Goal: Transaction & Acquisition: Purchase product/service

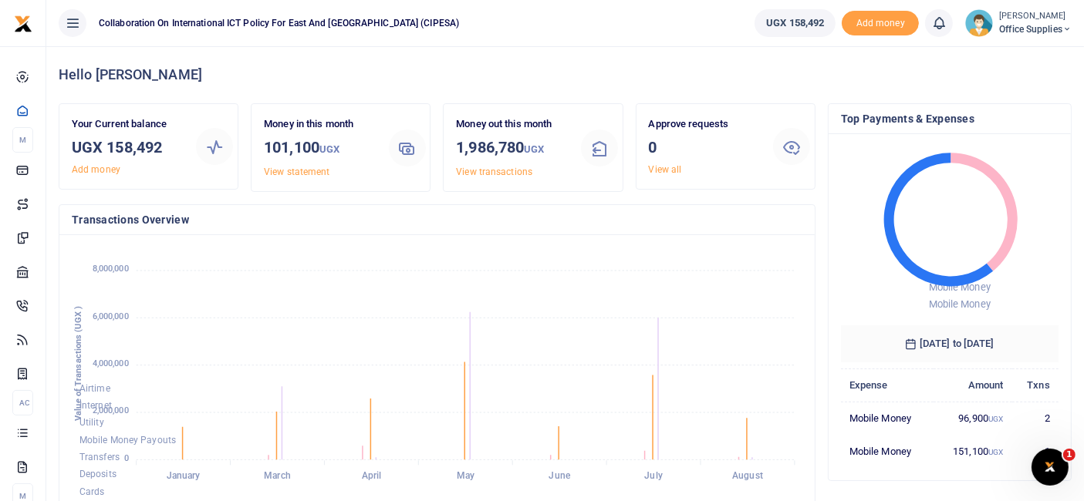
click at [1050, 20] on small "[PERSON_NAME]" at bounding box center [1035, 16] width 72 height 13
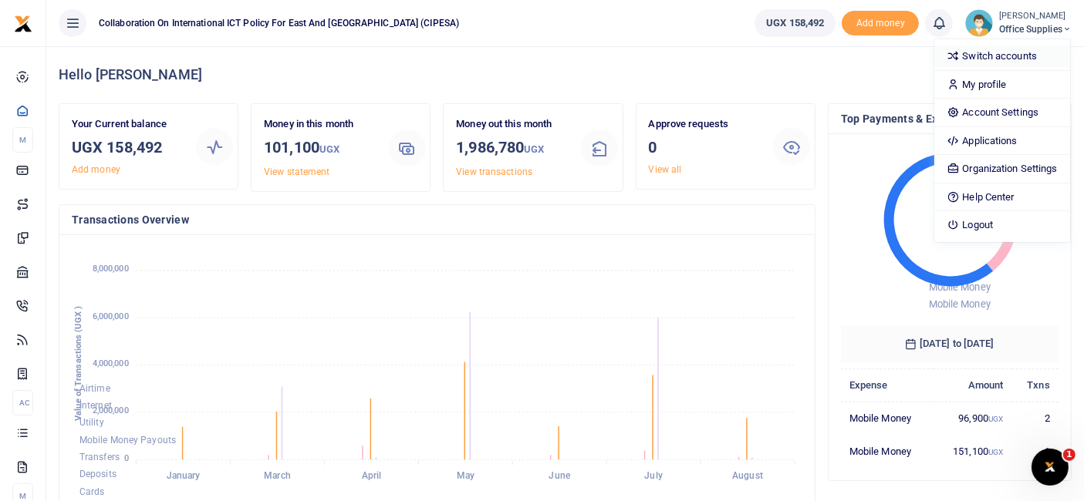
click at [991, 60] on link "Switch accounts" at bounding box center [1001, 57] width 135 height 22
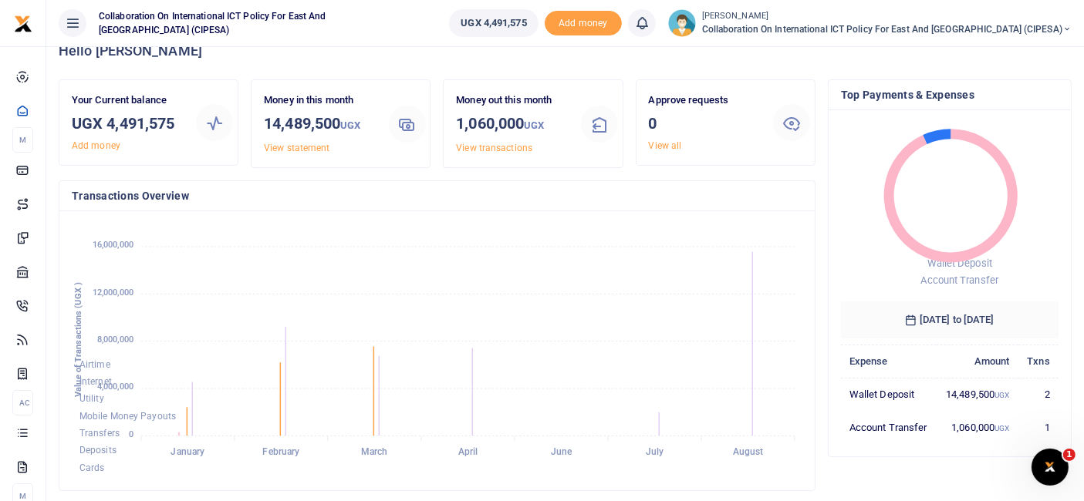
scroll to position [22, 0]
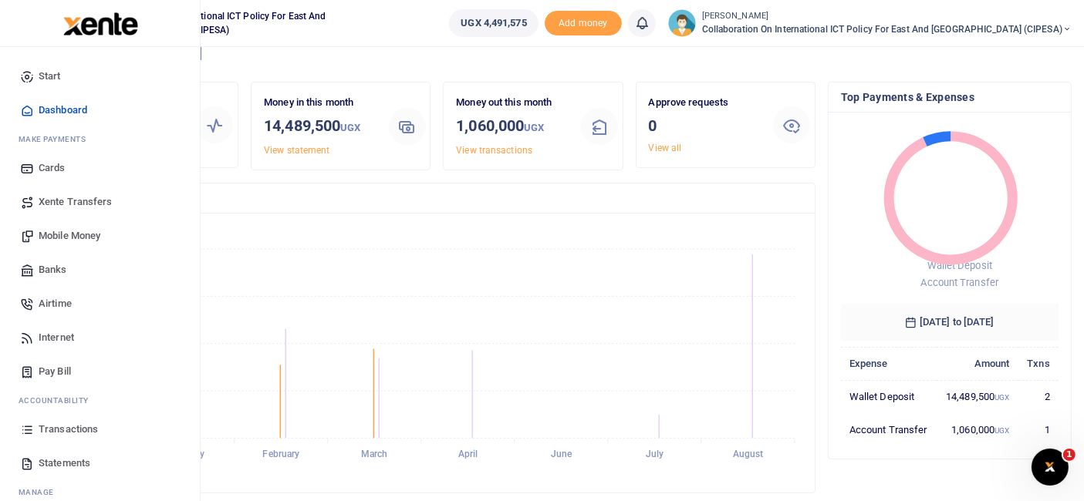
click at [77, 237] on span "Mobile Money" at bounding box center [70, 235] width 62 height 15
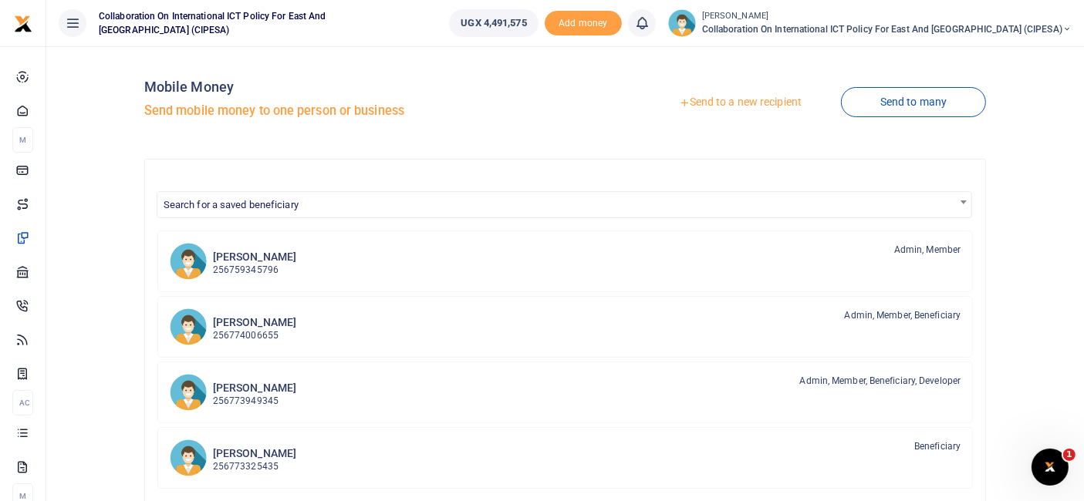
click at [747, 100] on link "Send to a new recipient" at bounding box center [739, 103] width 201 height 28
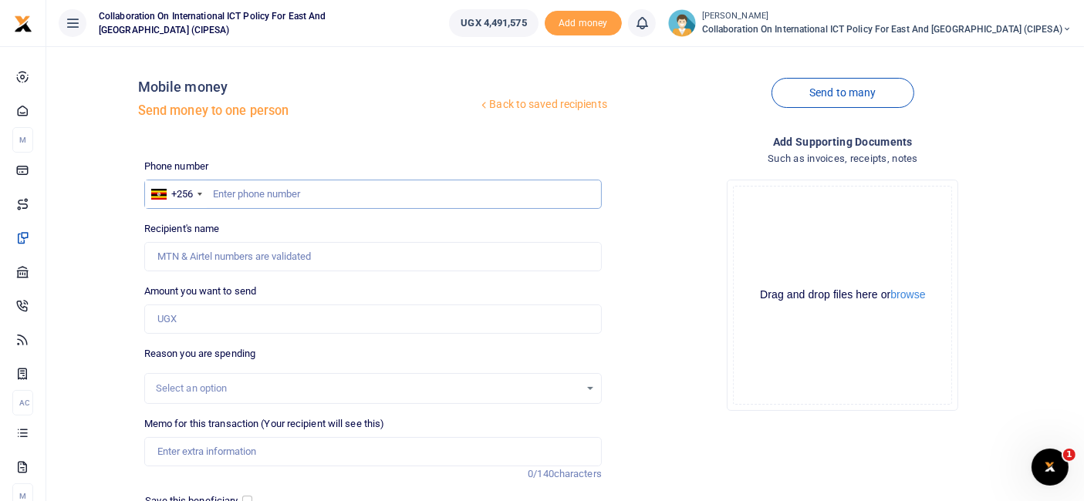
click at [282, 191] on input "text" at bounding box center [372, 194] width 457 height 29
paste input "[PHONE_NUMBER]"
click at [231, 199] on input "[PHONE_NUMBER]" at bounding box center [372, 194] width 457 height 29
click at [234, 194] on input "[PHONE_NUMBER]" at bounding box center [372, 194] width 457 height 29
type input "776781350"
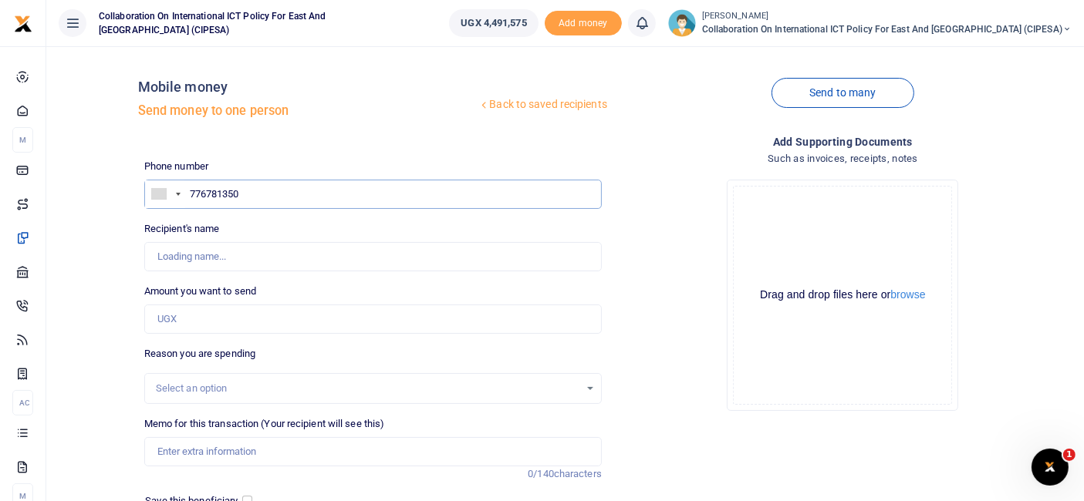
type input "[PERSON_NAME]"
type input "0776781350"
click at [194, 310] on input "Amount you want to send" at bounding box center [372, 319] width 457 height 29
click at [687, 58] on div "Back to saved recipients Mobile money Send money to one person Send to many Pho…" at bounding box center [564, 357] width 1037 height 622
